Goal: Transaction & Acquisition: Purchase product/service

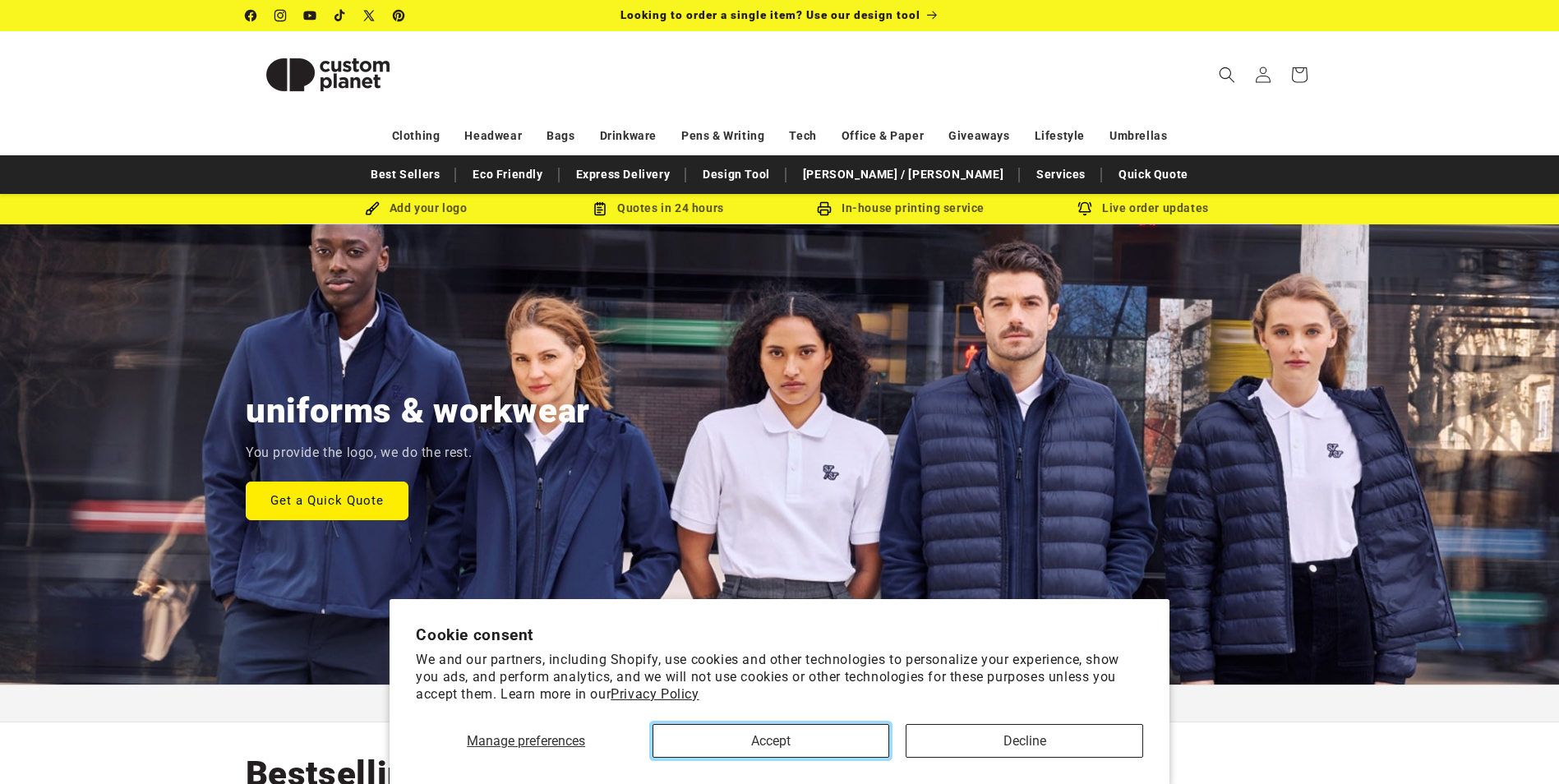
click at [843, 729] on button "Accept" at bounding box center [771, 741] width 237 height 34
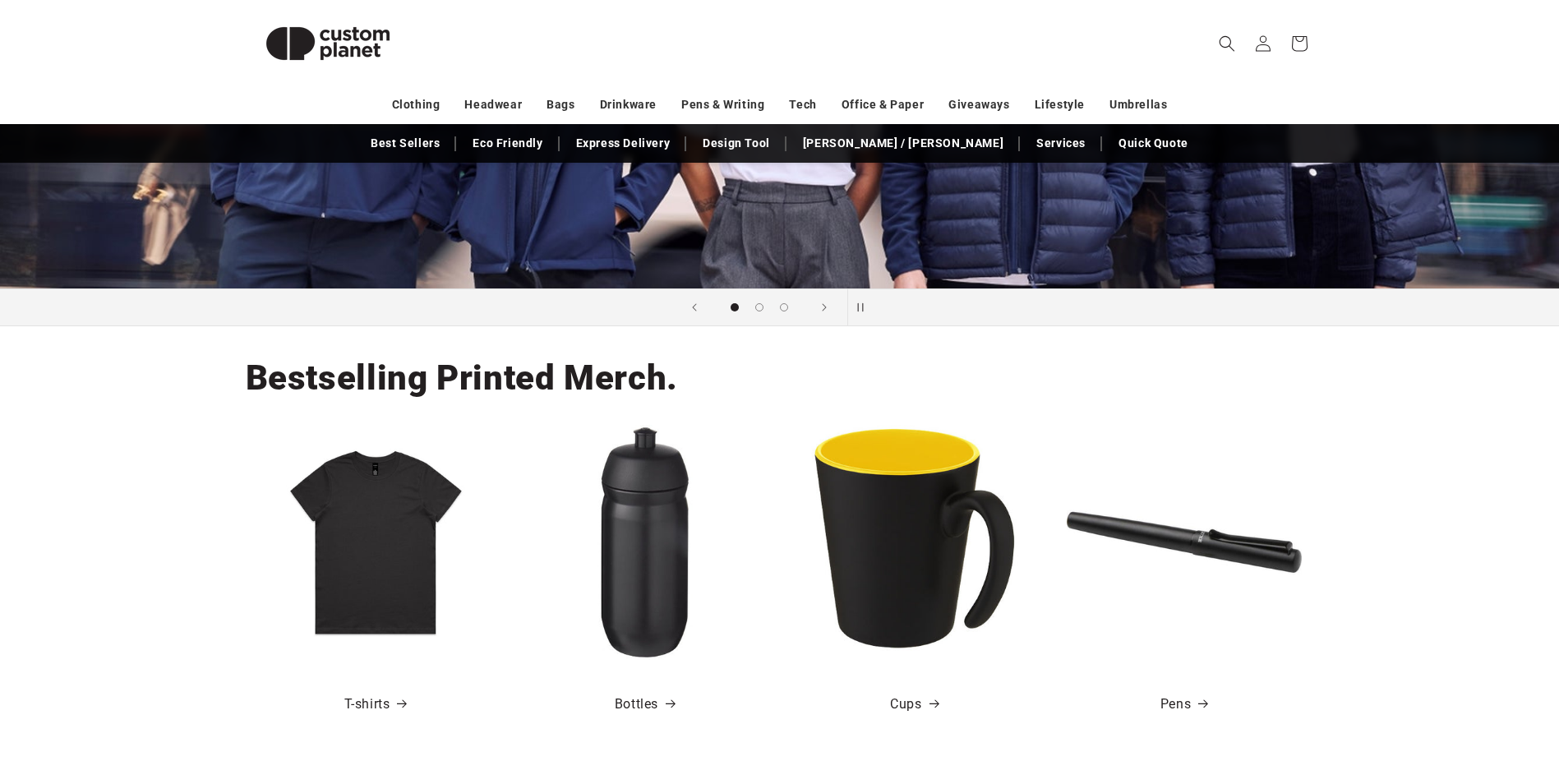
scroll to position [411, 0]
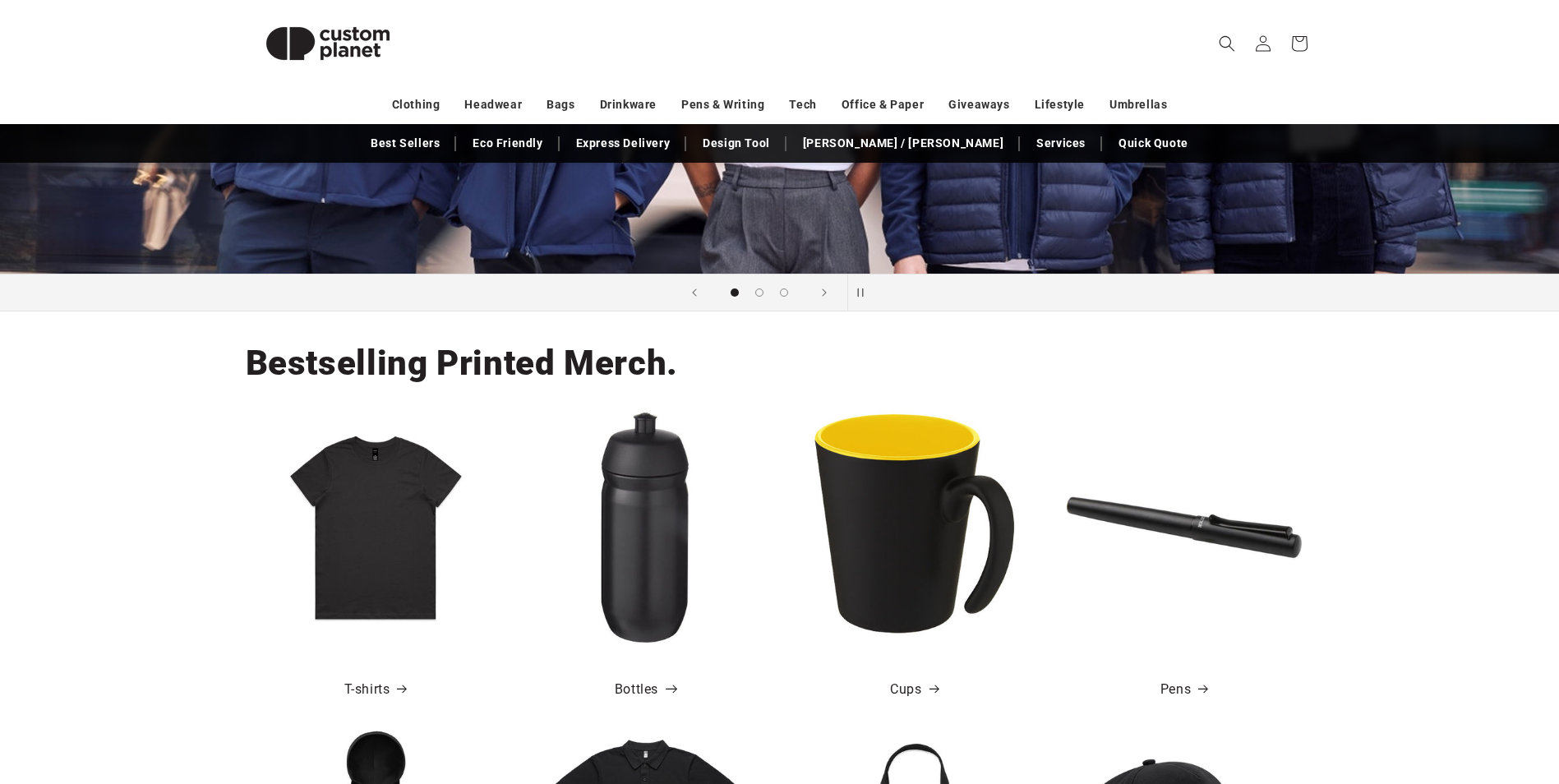
click at [634, 693] on link "Bottles" at bounding box center [645, 690] width 60 height 24
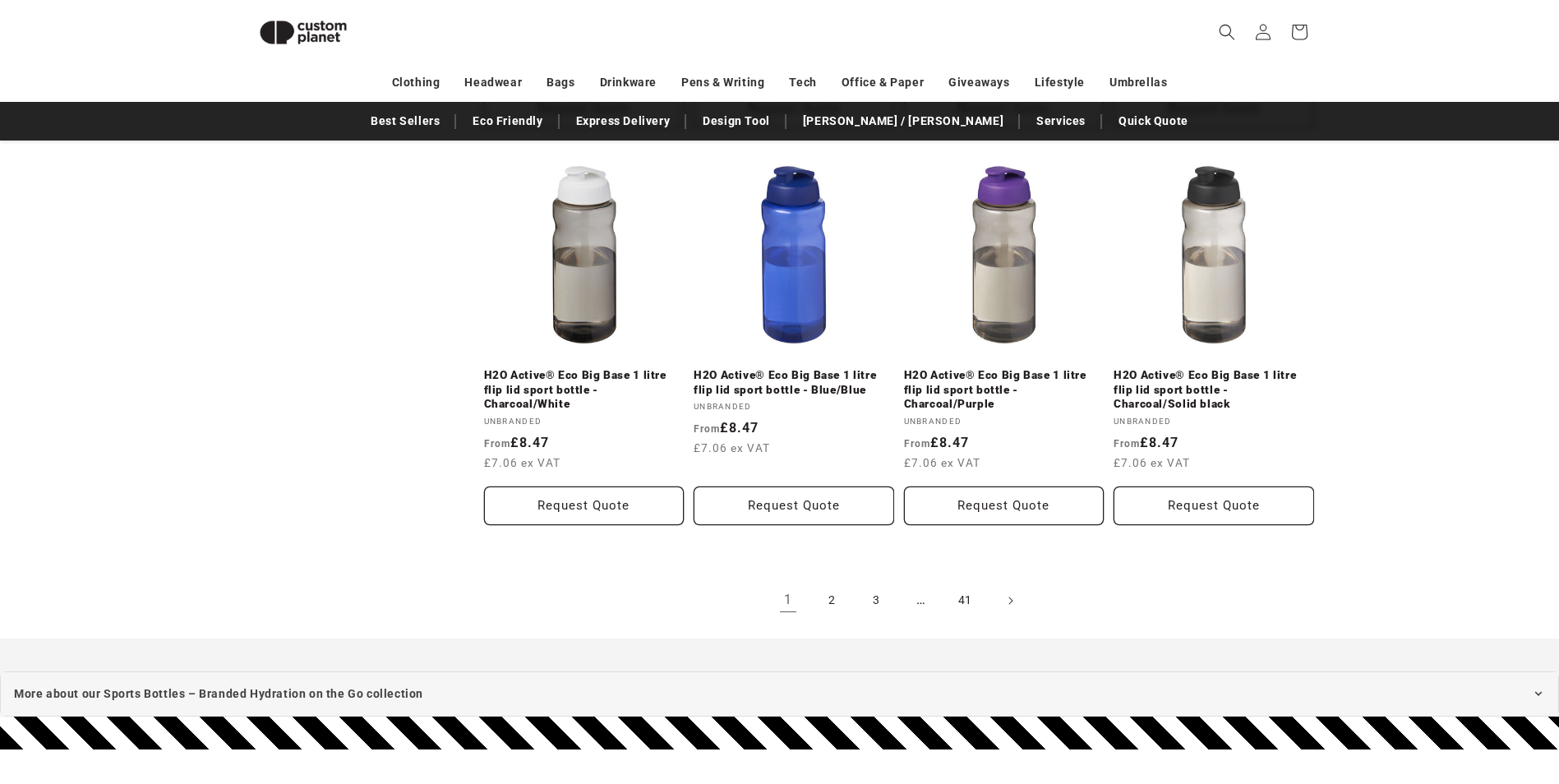
scroll to position [1785, 0]
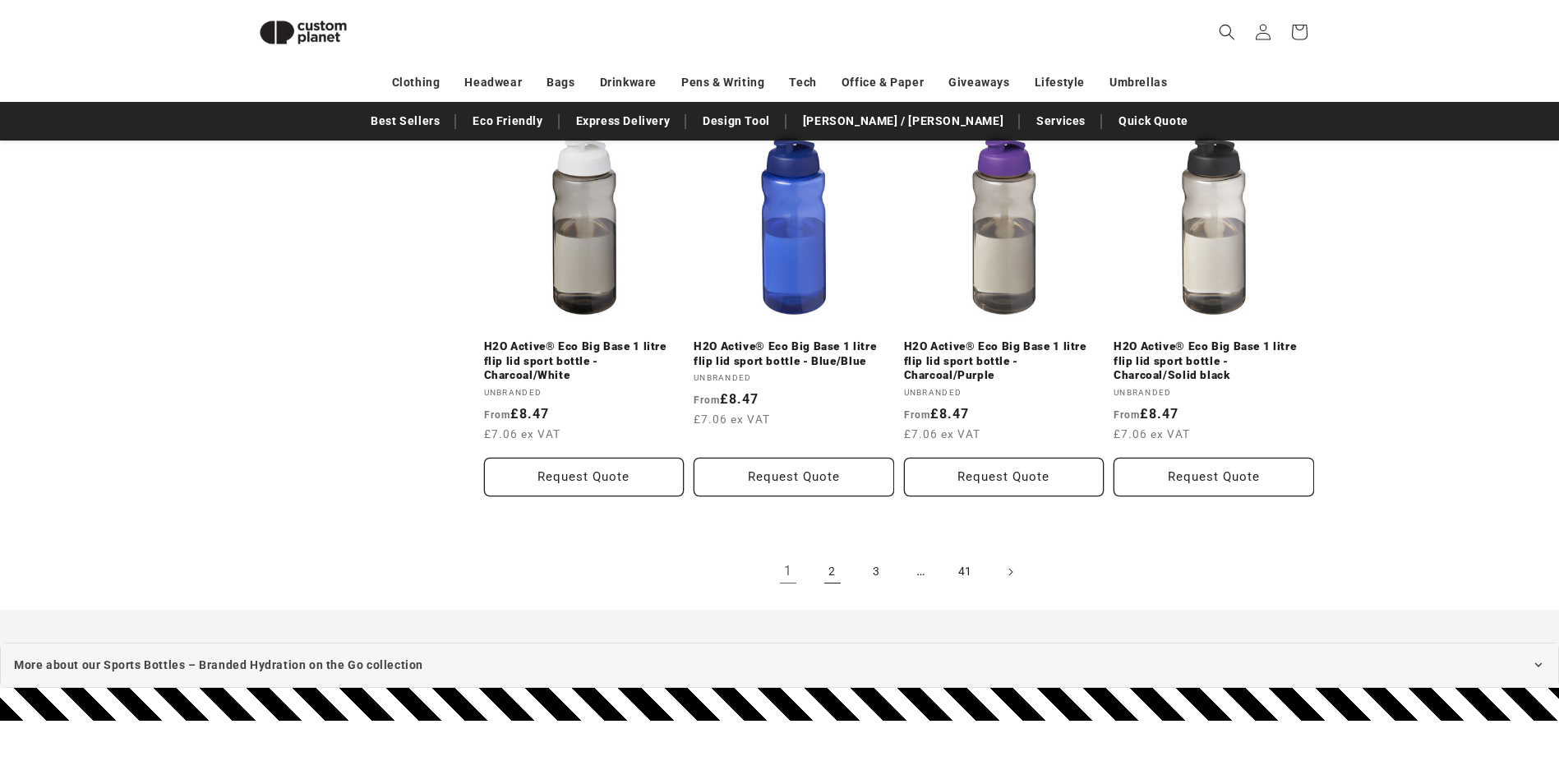
click at [836, 577] on link "2" at bounding box center [832, 572] width 36 height 36
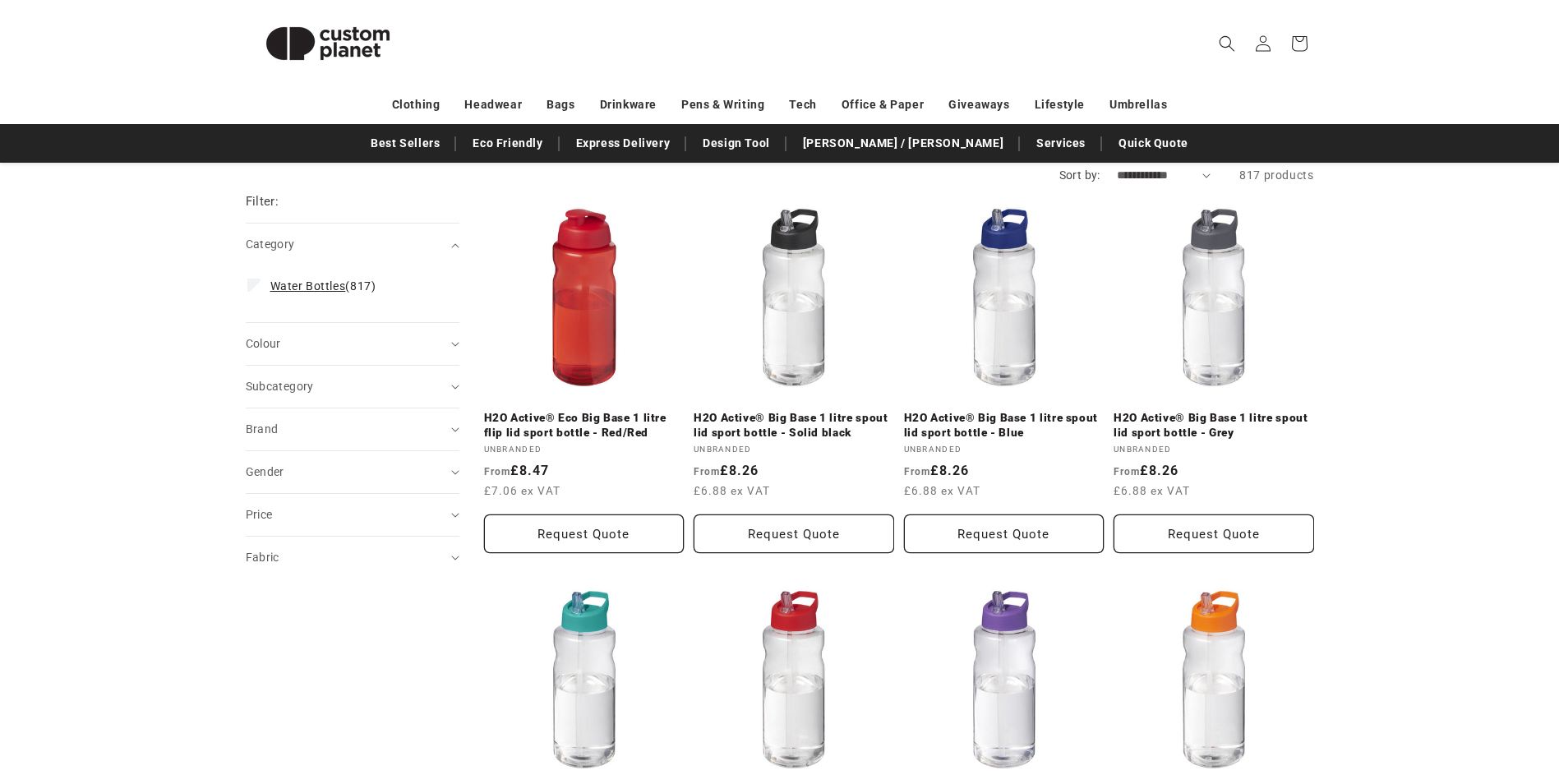
scroll to position [164, 0]
click at [391, 384] on div "Subcategory (0)" at bounding box center [345, 385] width 200 height 17
click at [376, 550] on div "Fabric (0)" at bounding box center [345, 556] width 200 height 17
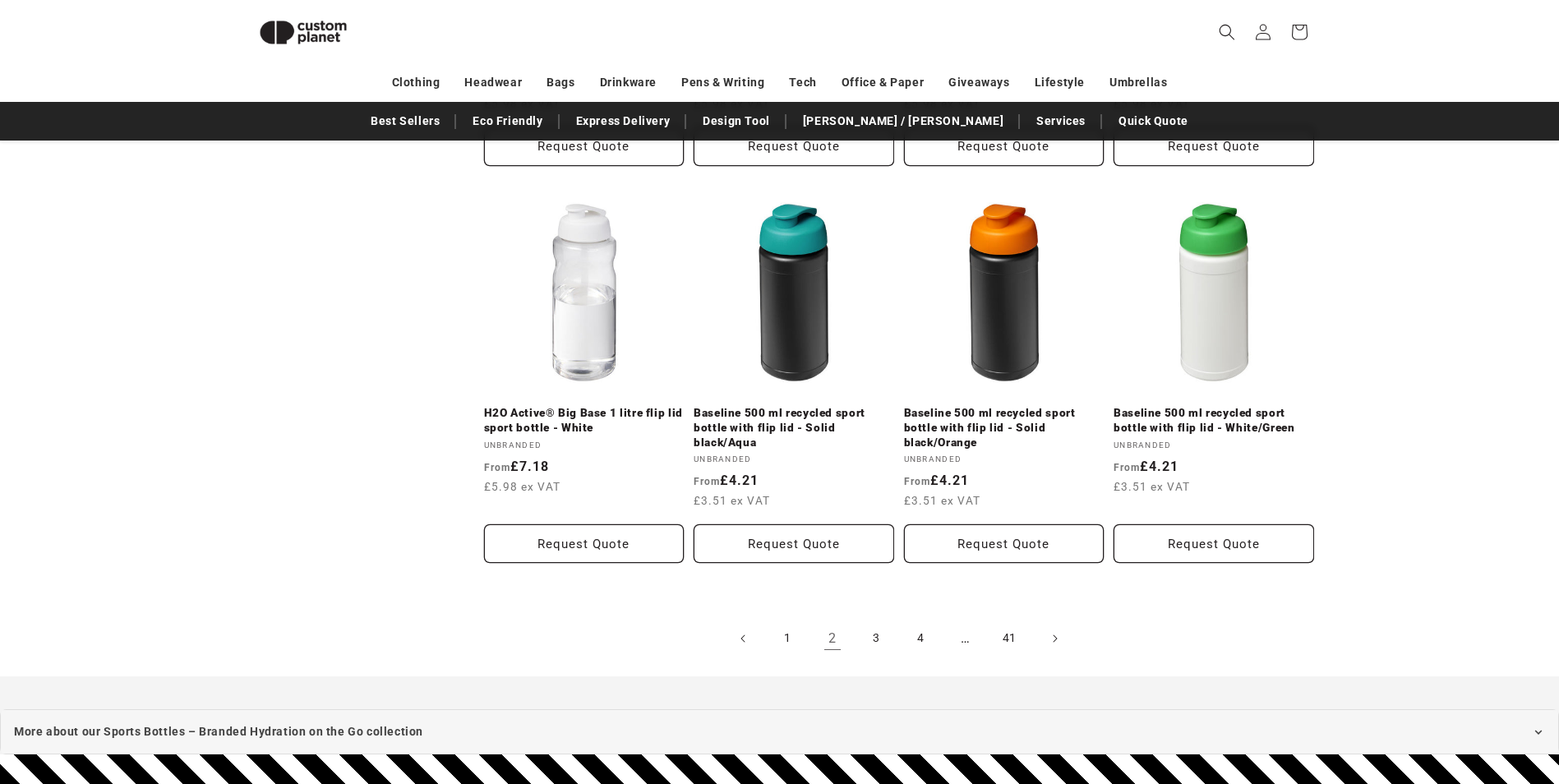
scroll to position [1704, 0]
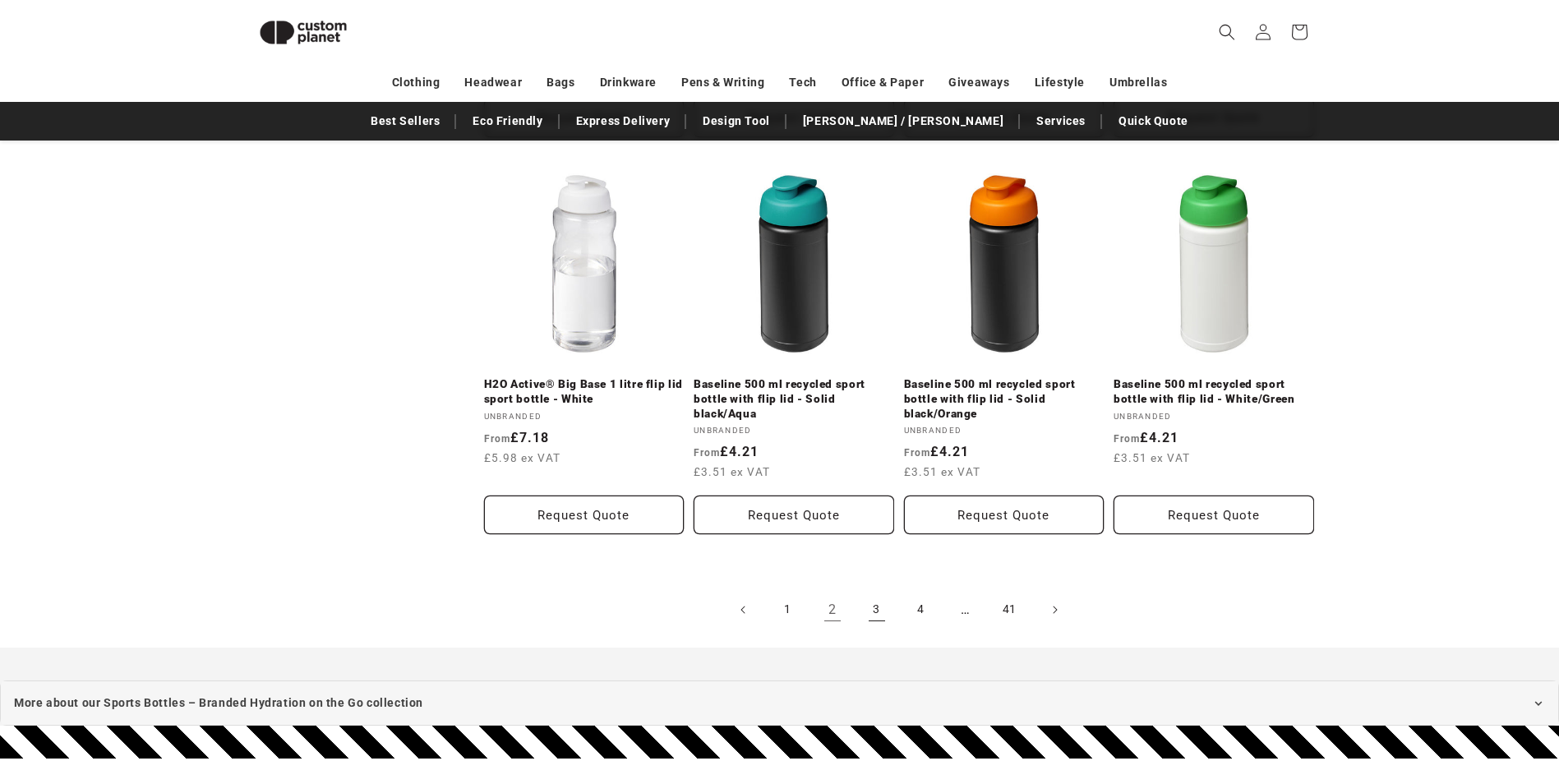
click at [874, 619] on link "3" at bounding box center [876, 610] width 36 height 36
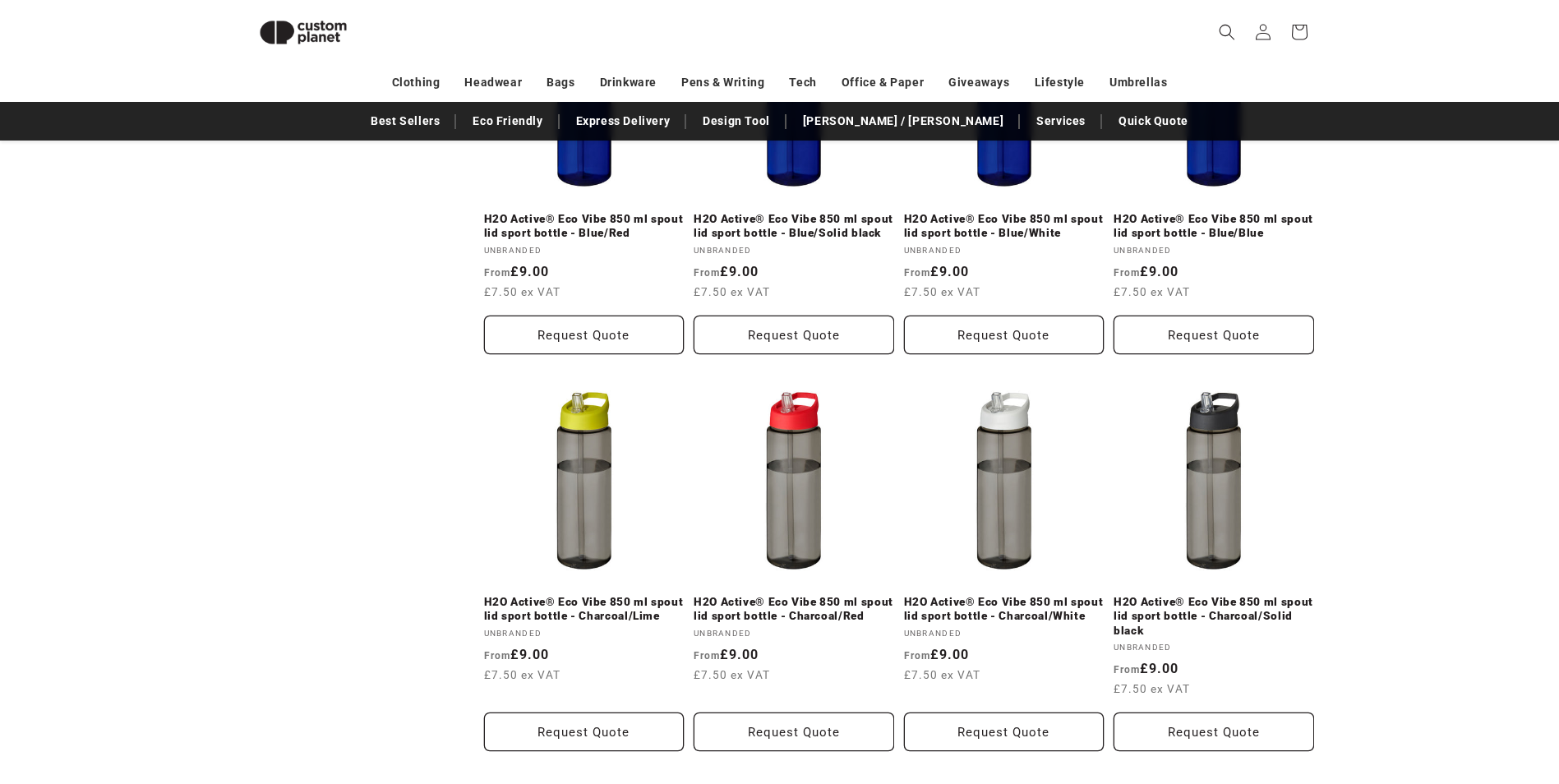
scroll to position [1949, 0]
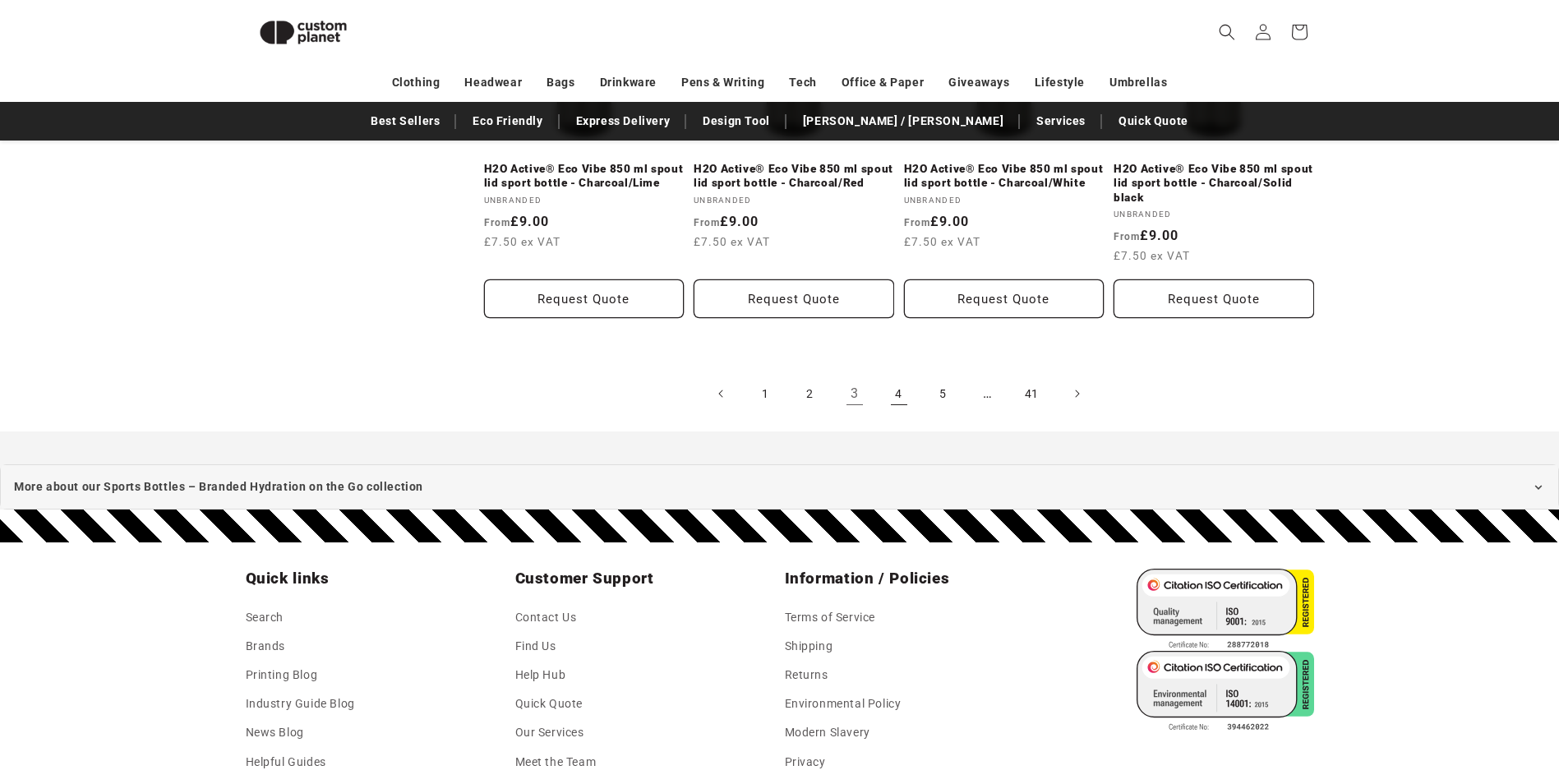
click at [897, 393] on link "4" at bounding box center [898, 393] width 36 height 36
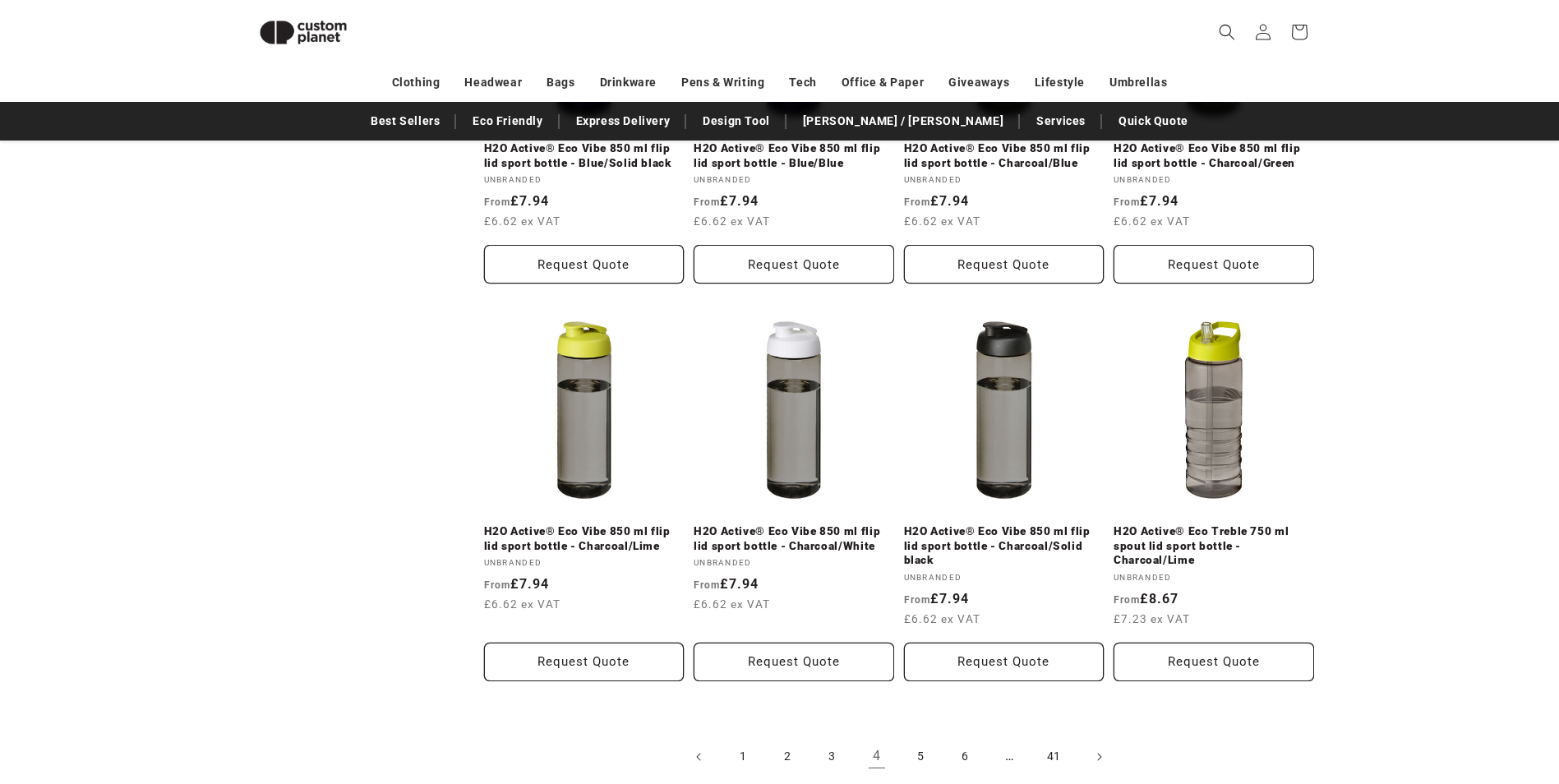
scroll to position [1621, 0]
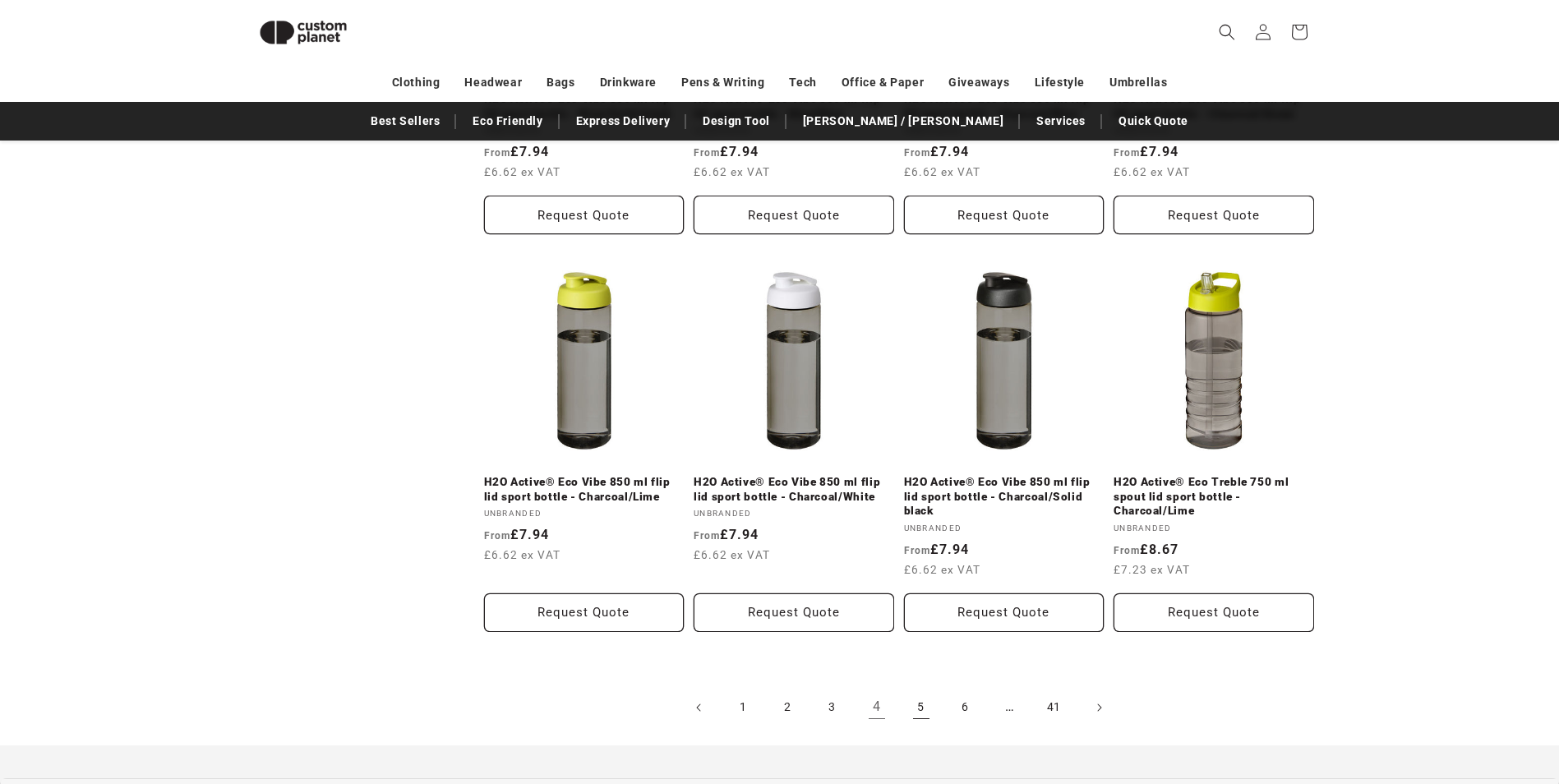
click at [925, 709] on link "5" at bounding box center [921, 707] width 36 height 36
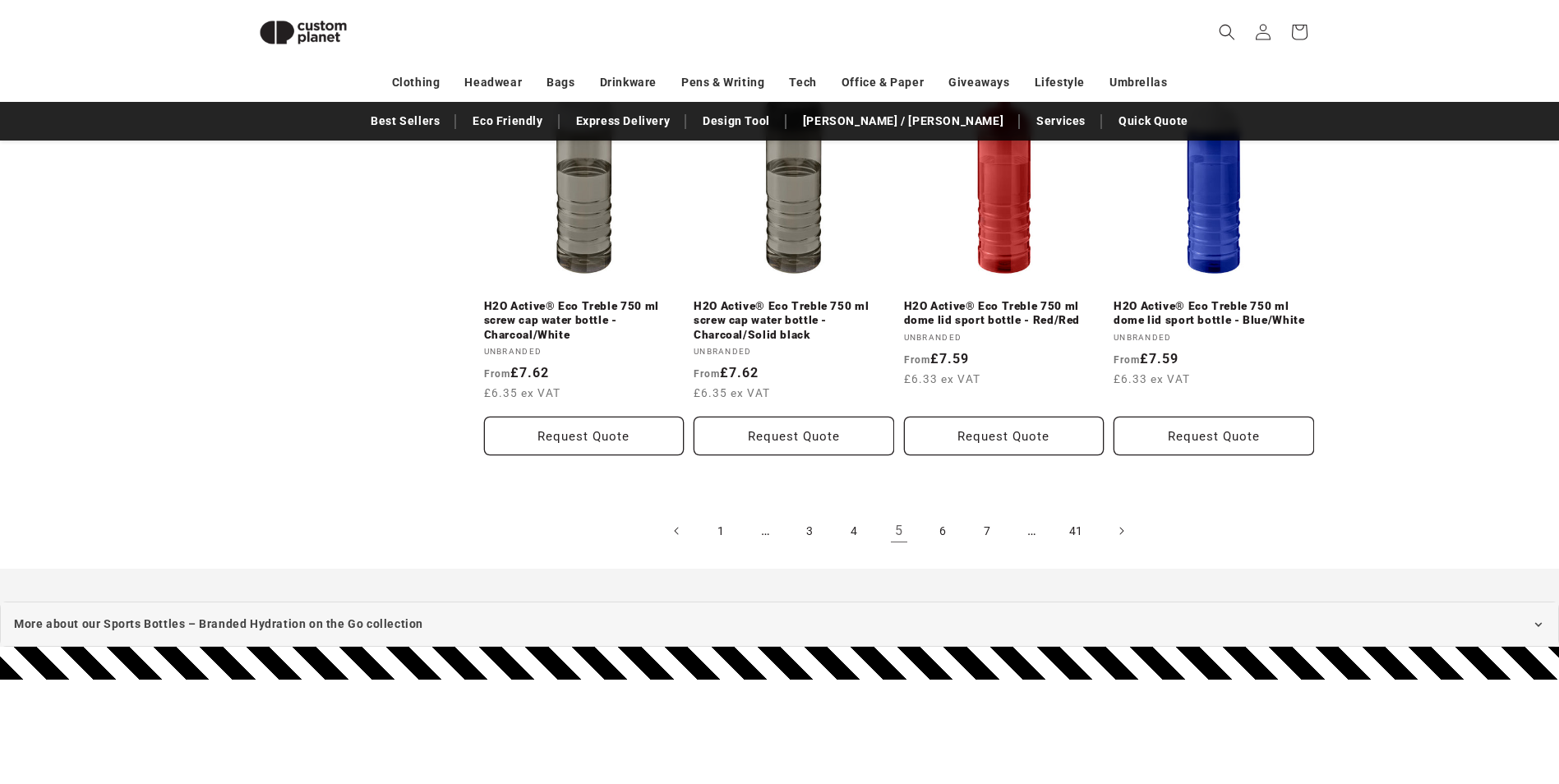
scroll to position [1867, 0]
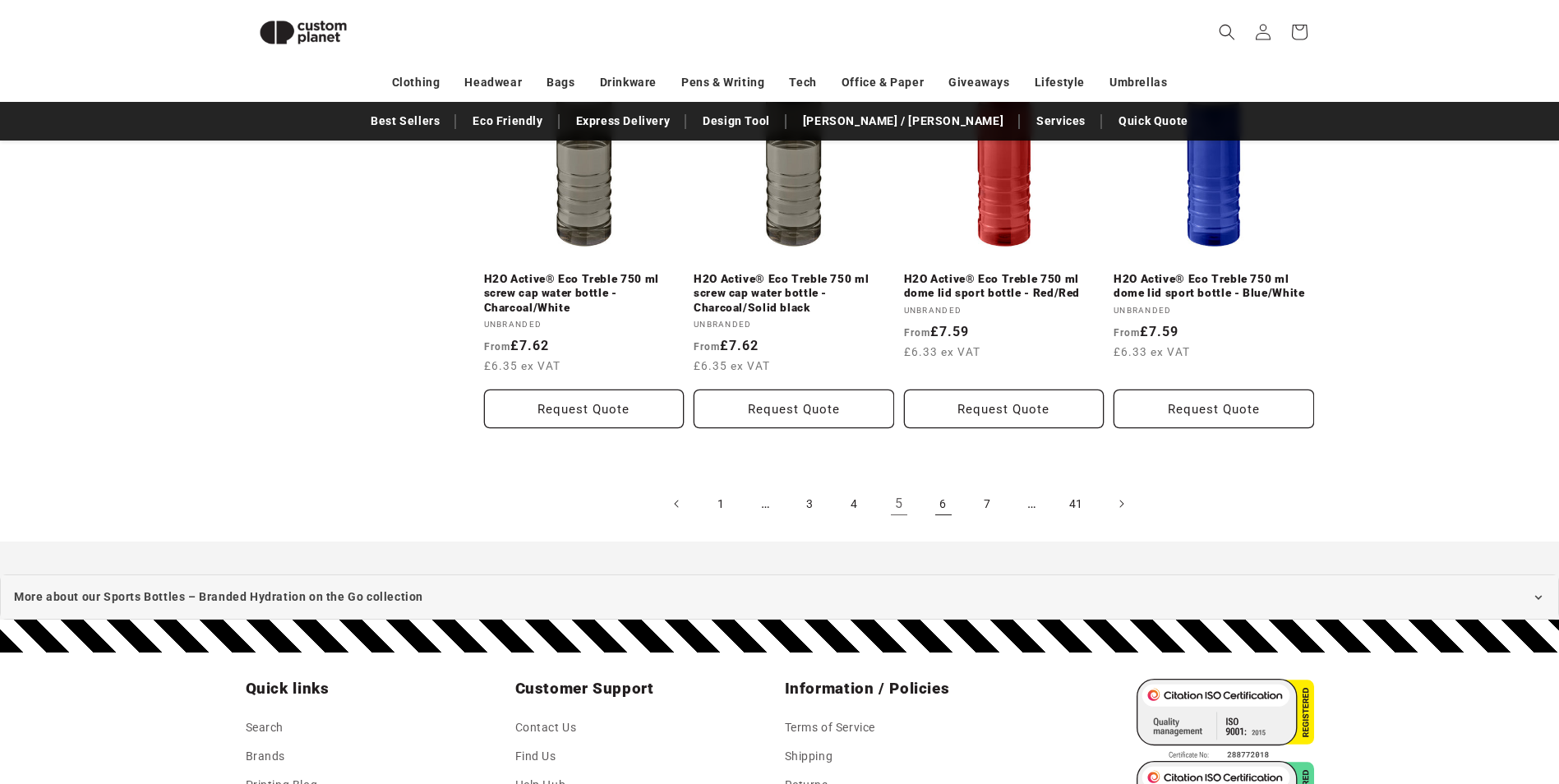
click at [935, 508] on link "6" at bounding box center [943, 503] width 36 height 36
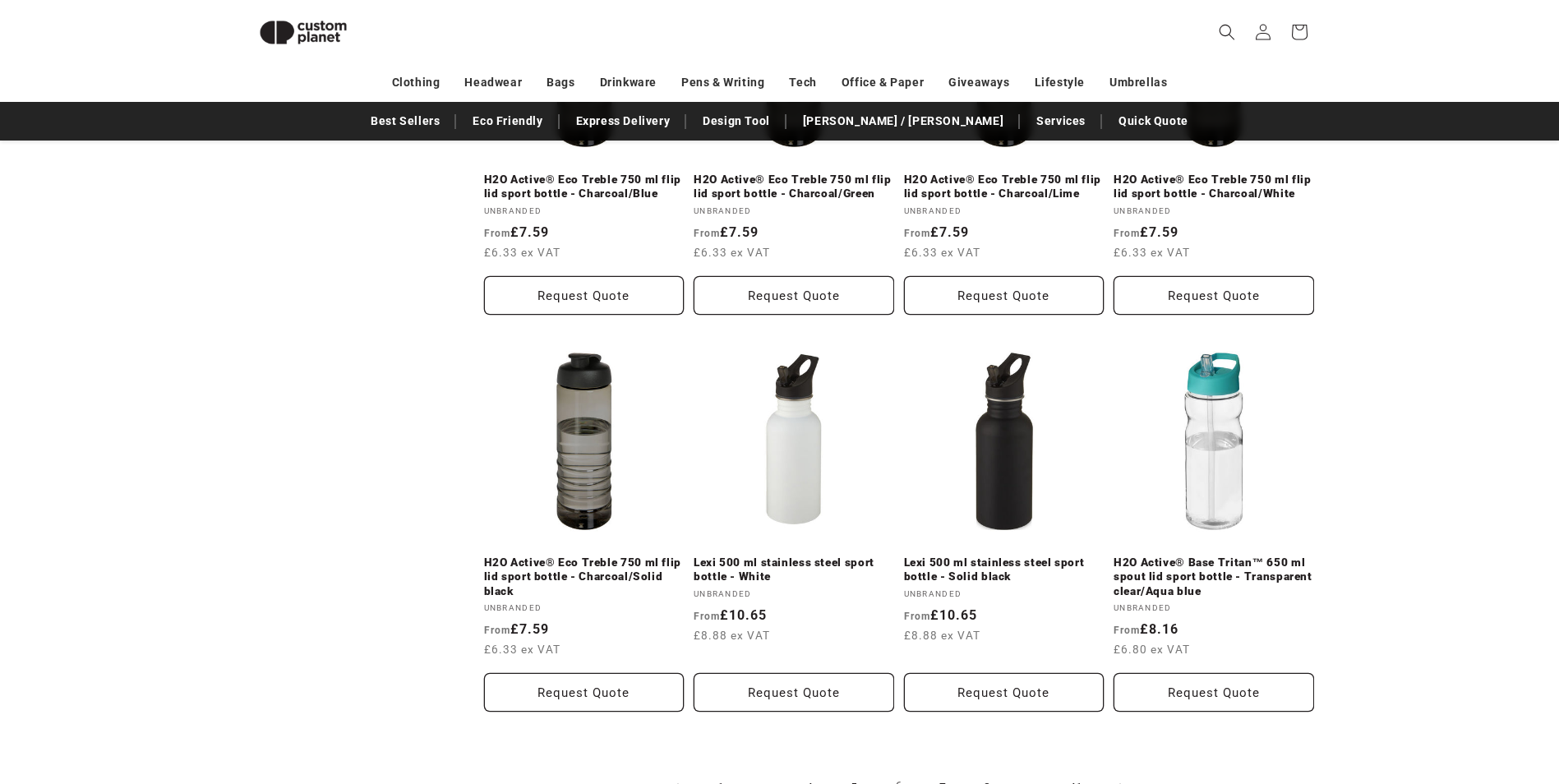
scroll to position [1621, 0]
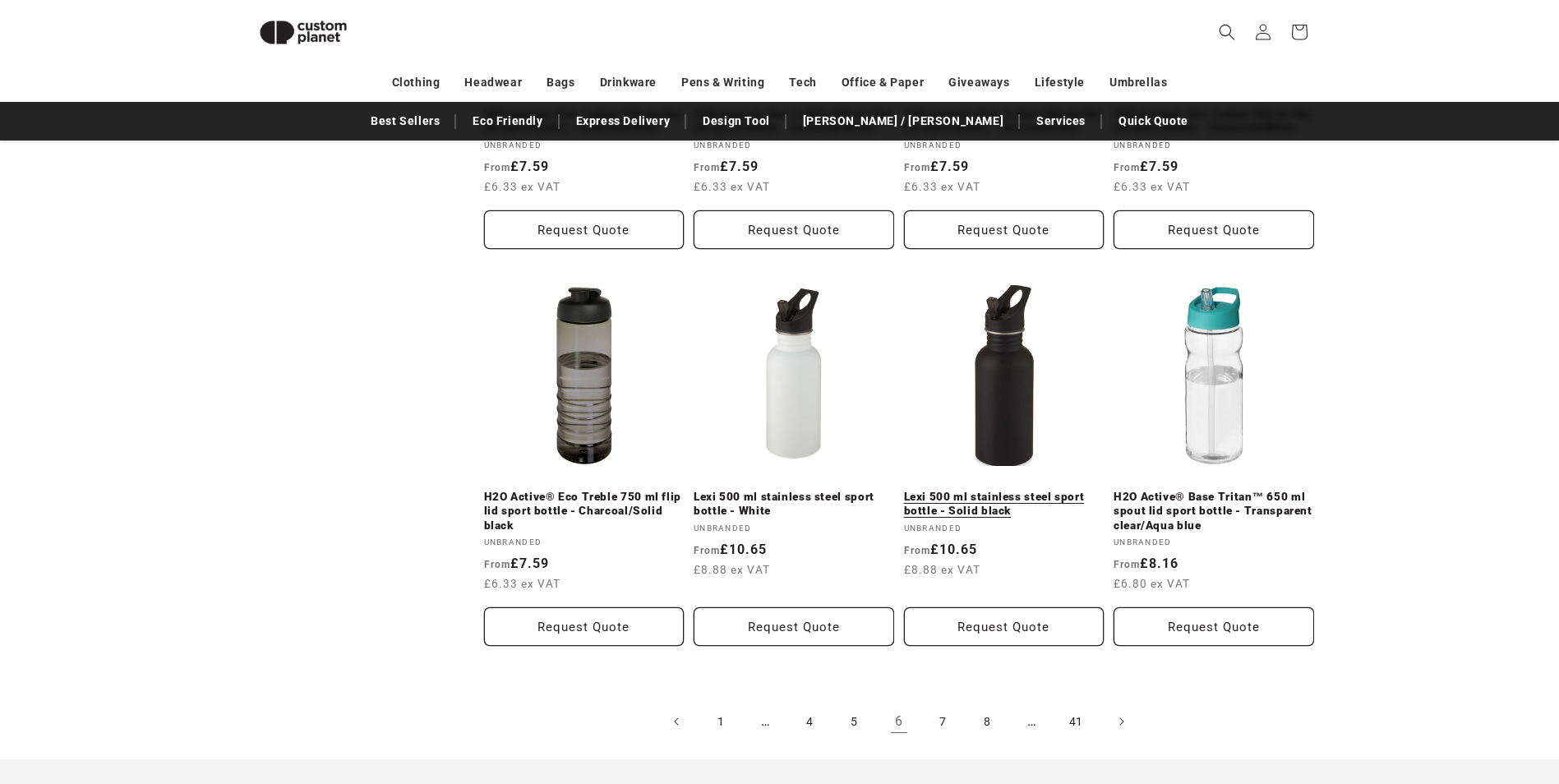
click at [1006, 490] on link "Lexi 500 ml stainless steel sport bottle - Solid black" at bounding box center [1004, 504] width 200 height 29
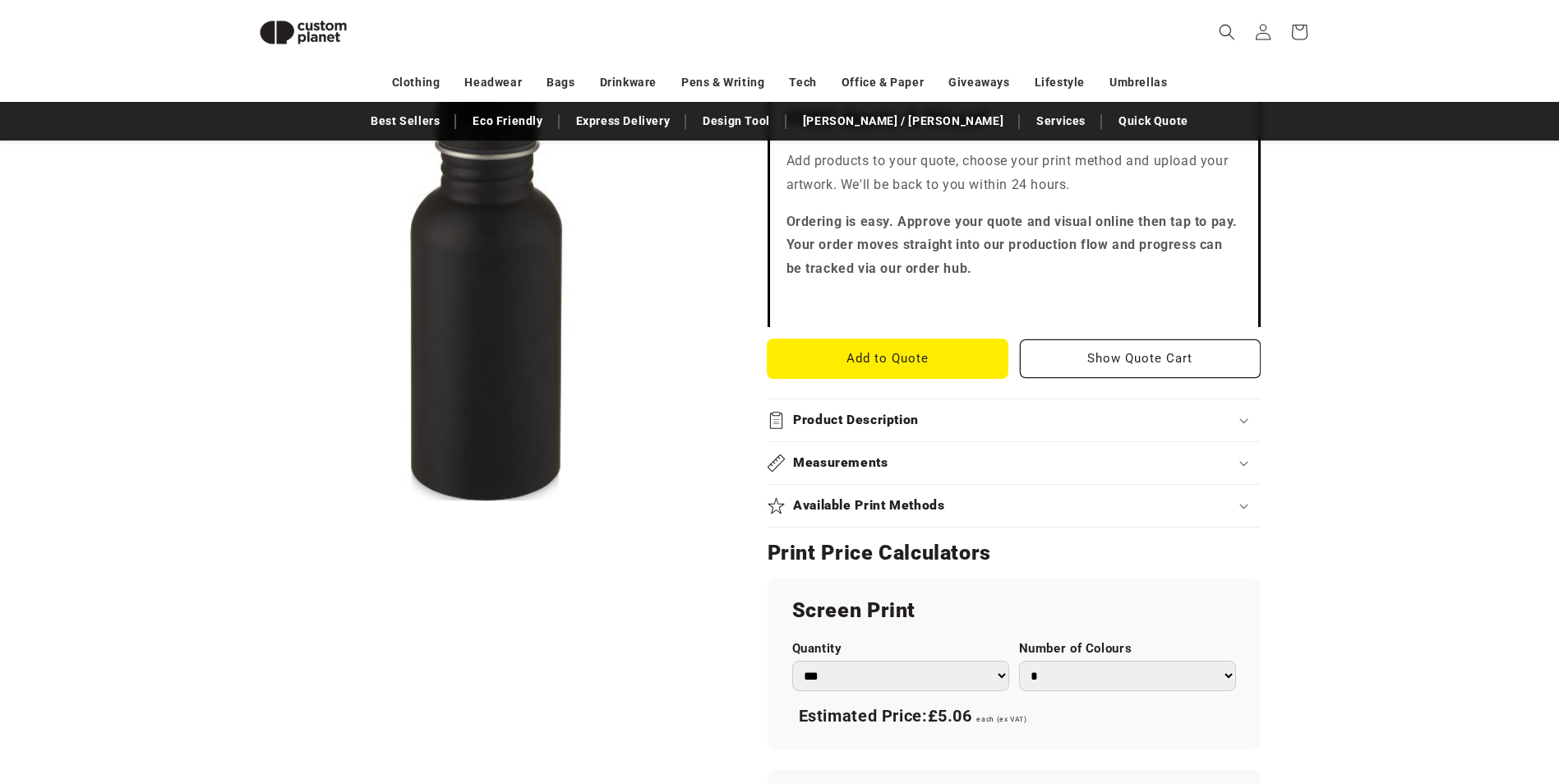
scroll to position [553, 0]
